Goal: Task Accomplishment & Management: Manage account settings

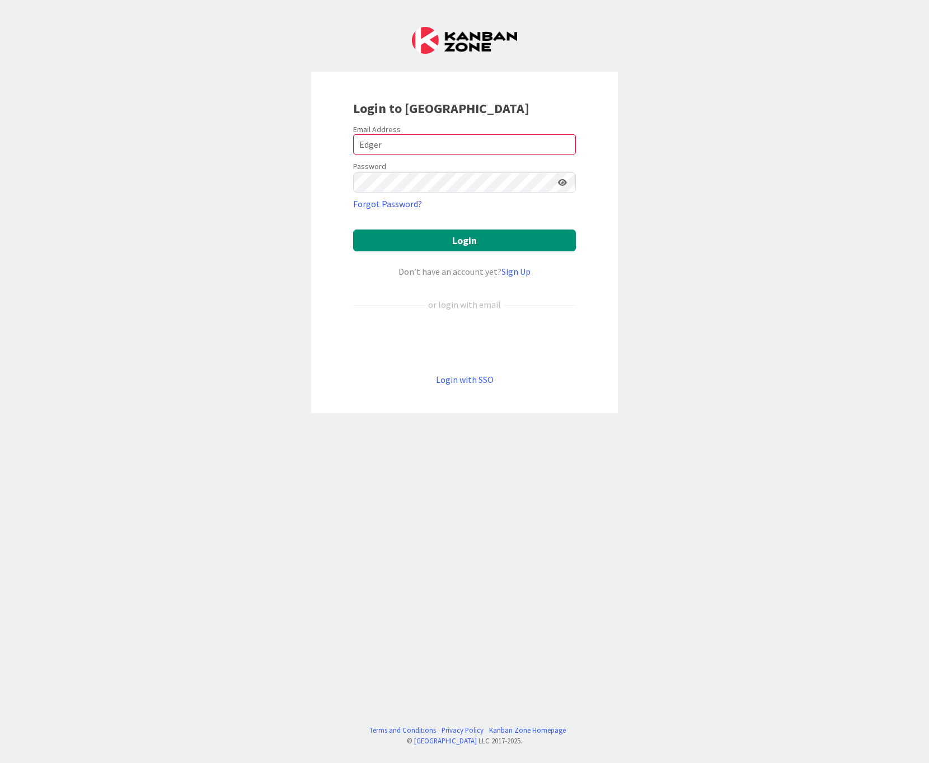
click at [410, 252] on form "Email Address Edger Password Forgot Password? Login Don’t have an account yet? …" at bounding box center [464, 255] width 223 height 262
click at [410, 245] on button "Login" at bounding box center [464, 240] width 223 height 22
drag, startPoint x: 418, startPoint y: 145, endPoint x: 328, endPoint y: 137, distance: 90.5
click at [328, 137] on div "Login to [GEOGRAPHIC_DATA] Email Address Edger Password Forgot Password? Login …" at bounding box center [464, 242] width 307 height 341
click at [464, 240] on button "Login" at bounding box center [464, 240] width 223 height 22
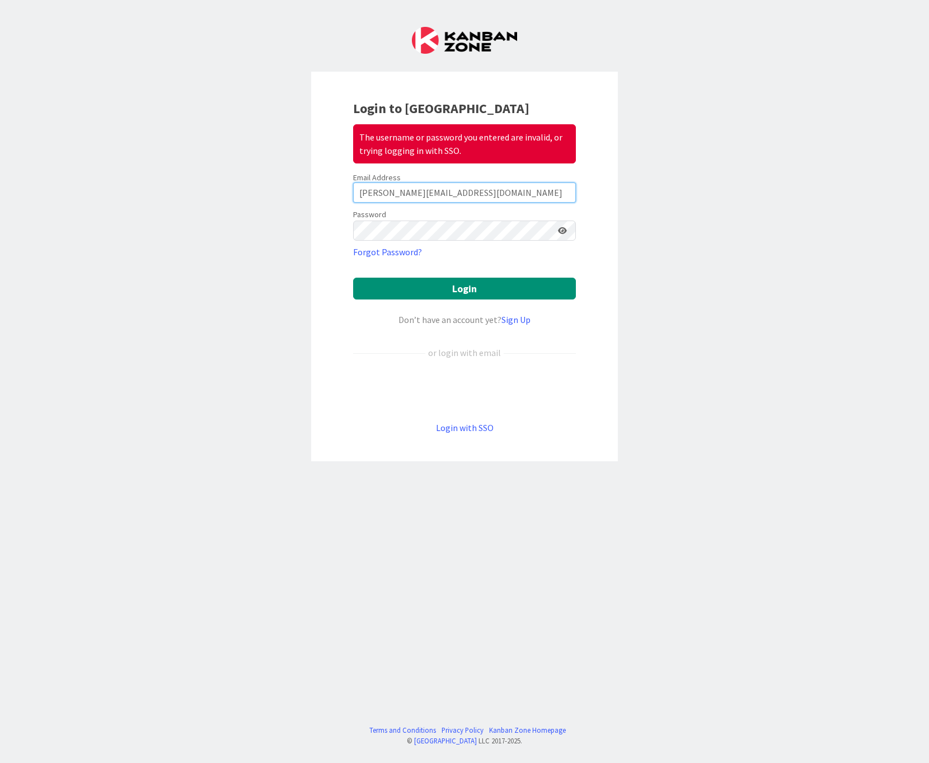
click at [566, 190] on input "[PERSON_NAME][EMAIL_ADDRESS][DOMAIN_NAME]" at bounding box center [464, 192] width 223 height 20
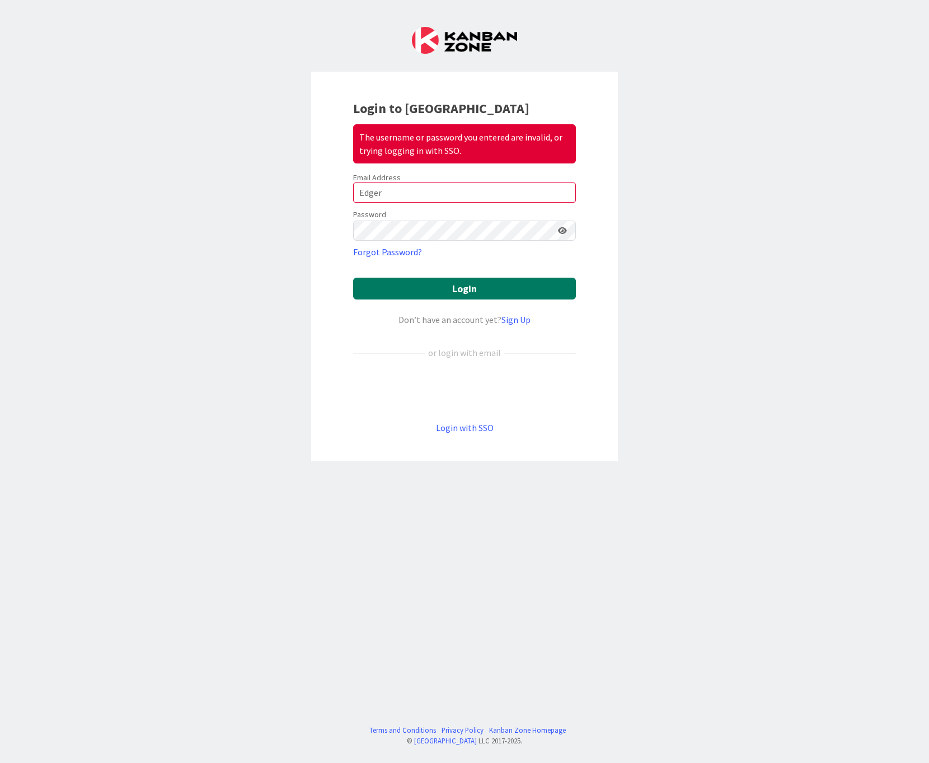
click at [514, 294] on button "Login" at bounding box center [464, 288] width 223 height 22
type input "E"
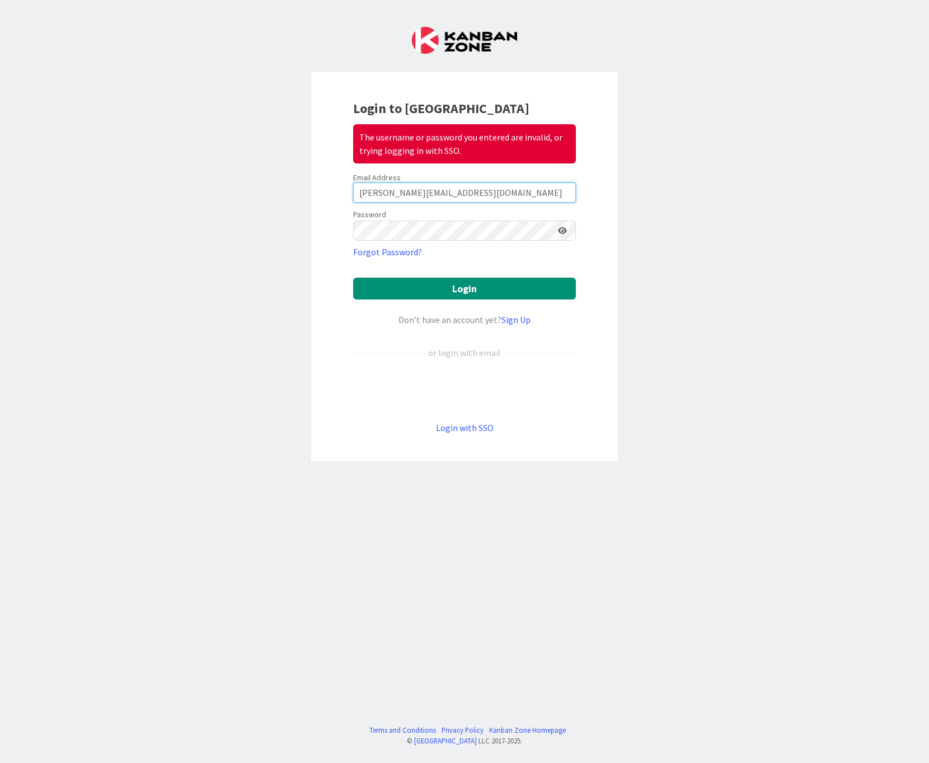
type input "[PERSON_NAME][EMAIL_ADDRESS][DOMAIN_NAME]"
click at [464, 288] on button "Login" at bounding box center [464, 288] width 223 height 22
